Goal: Contribute content

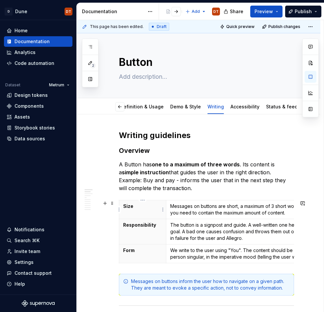
scroll to position [0, 21]
click at [120, 107] on button "button" at bounding box center [119, 106] width 9 height 9
click at [131, 106] on link "Definition & Usage" at bounding box center [141, 107] width 43 height 6
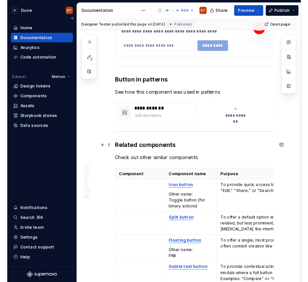
scroll to position [1442, 0]
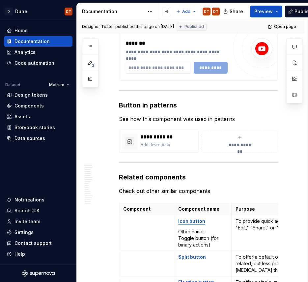
type textarea "*"
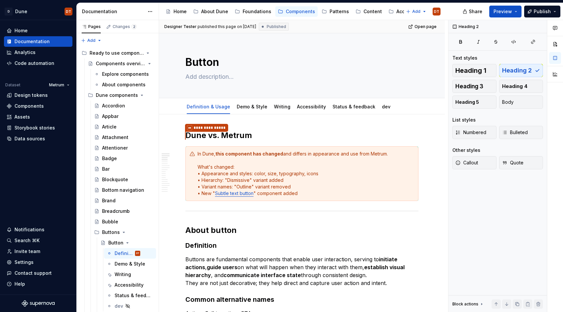
type textarea "*"
